Goal: Transaction & Acquisition: Purchase product/service

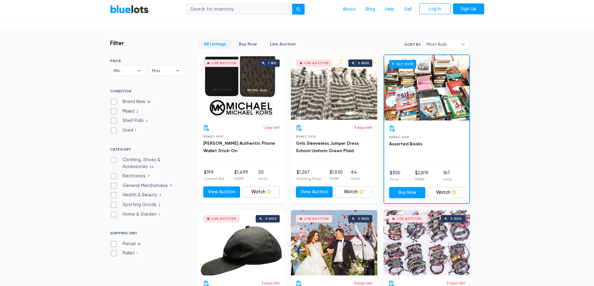
scroll to position [156, 0]
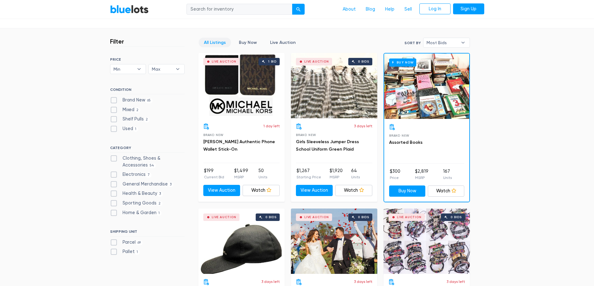
click at [114, 159] on label "Clothing, Shoes & Accessories 54" at bounding box center [147, 161] width 75 height 13
click at [114, 159] on Accessories"] "Clothing, Shoes & Accessories 54" at bounding box center [112, 157] width 4 height 4
checkbox Accessories"] "true"
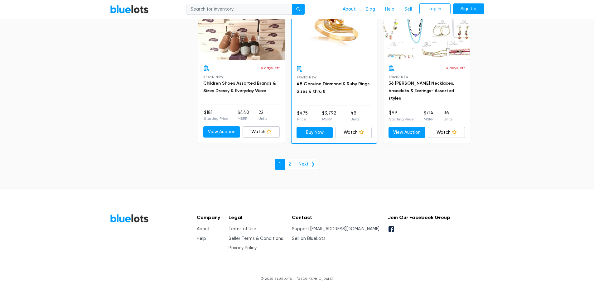
scroll to position [2694, 0]
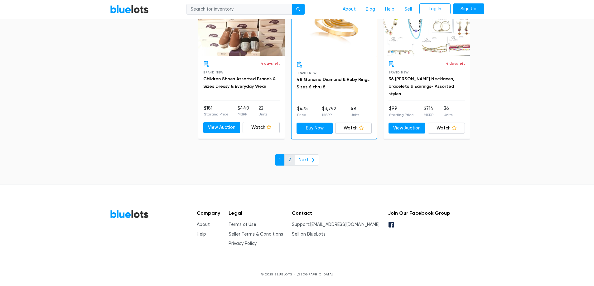
click at [292, 161] on link "2" at bounding box center [289, 160] width 11 height 11
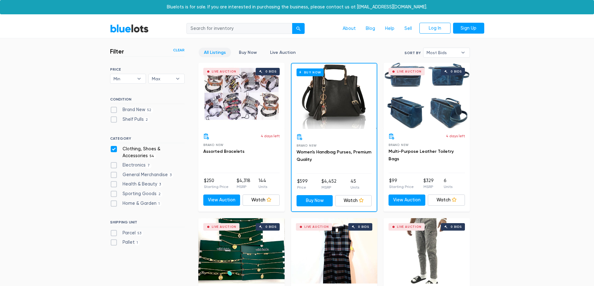
click at [137, 32] on link "BlueLots" at bounding box center [129, 28] width 39 height 9
